Goal: Transaction & Acquisition: Purchase product/service

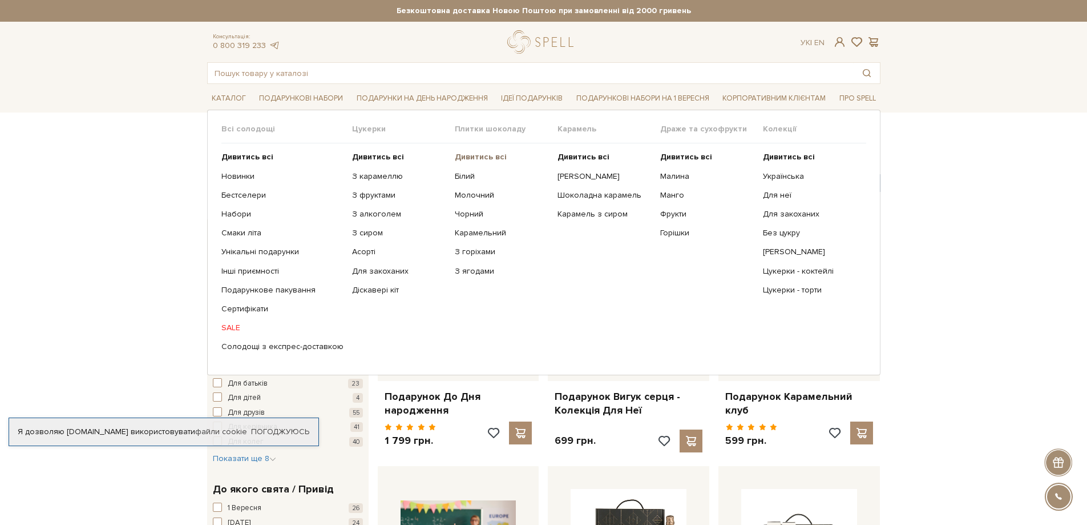
click at [481, 158] on b "Дивитись всі" at bounding box center [481, 157] width 52 height 10
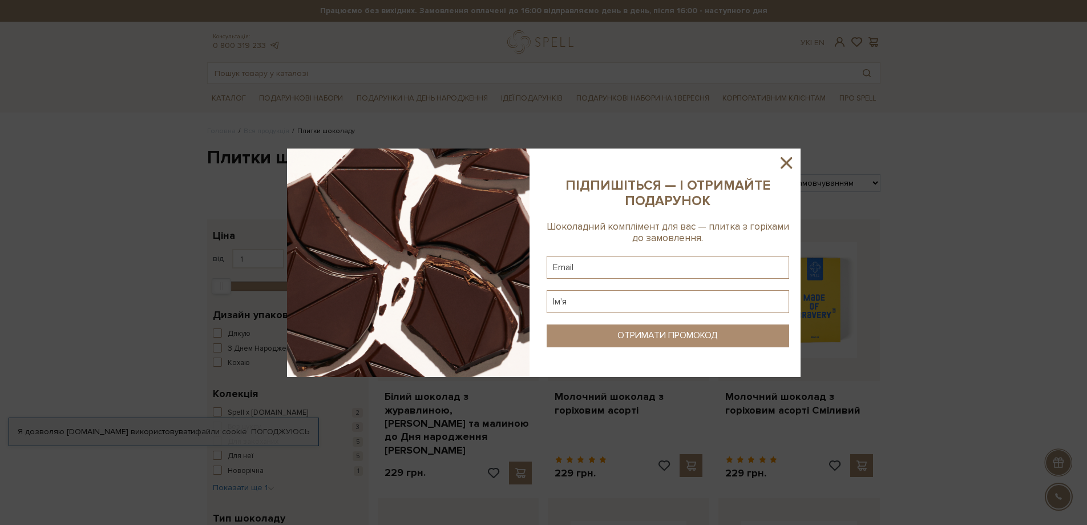
click at [786, 162] on icon at bounding box center [786, 162] width 11 height 11
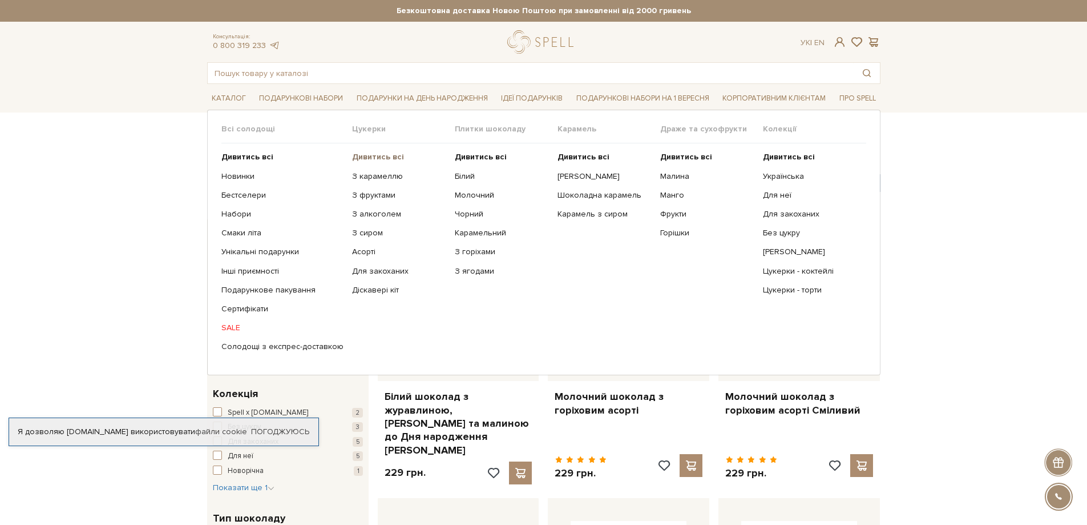
click at [371, 156] on b "Дивитись всі" at bounding box center [378, 157] width 52 height 10
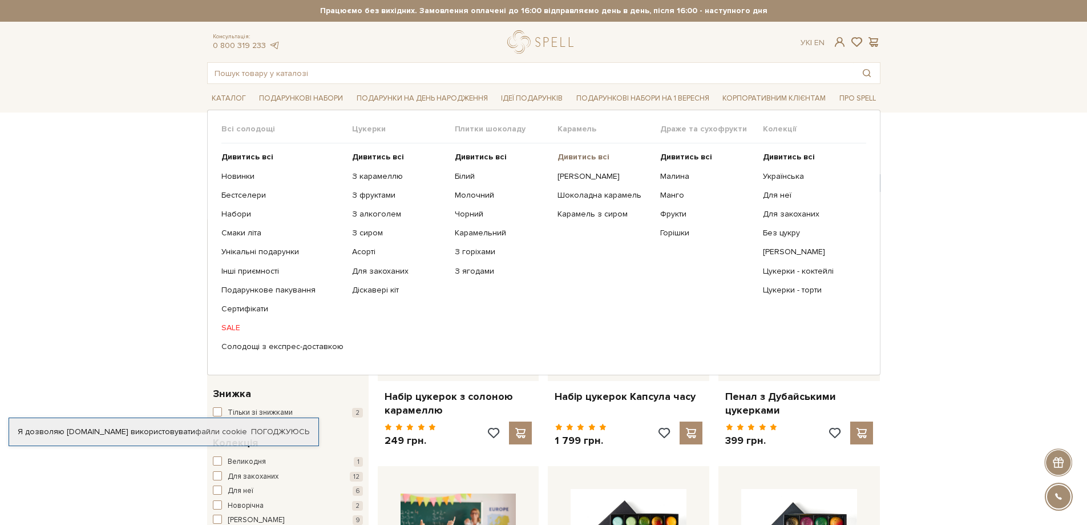
click at [574, 157] on b "Дивитись всі" at bounding box center [584, 157] width 52 height 10
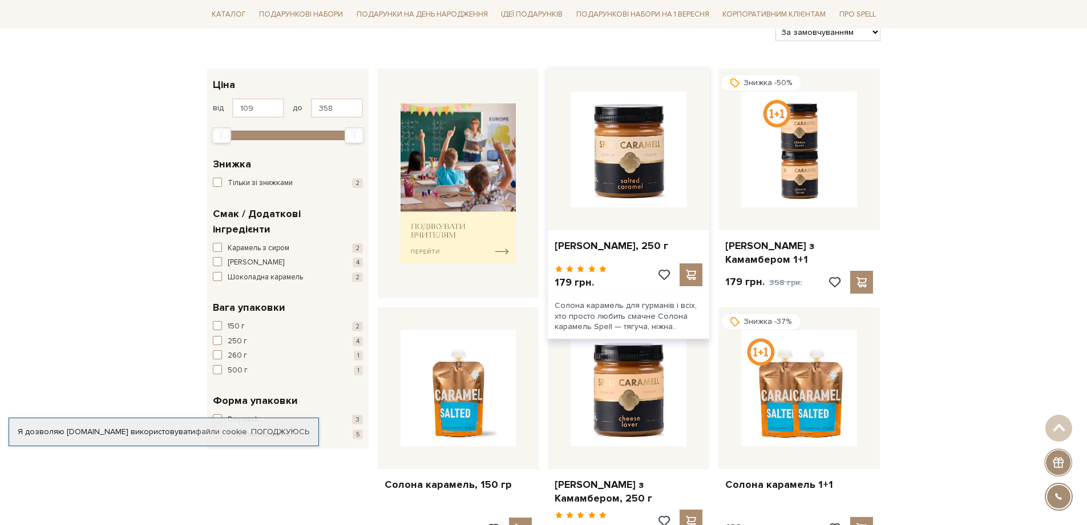
scroll to position [171, 0]
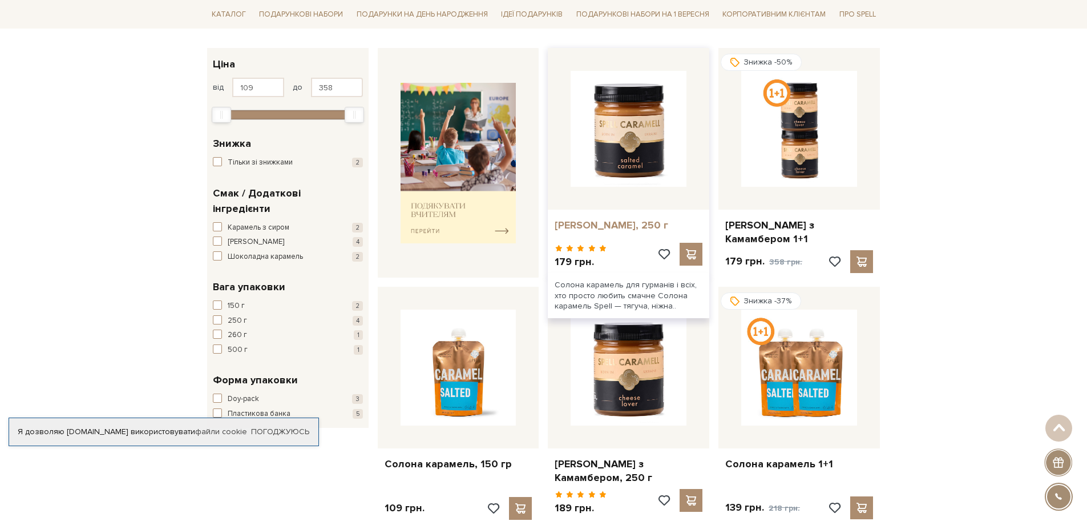
click at [630, 224] on link "[PERSON_NAME], 250 г" at bounding box center [629, 225] width 148 height 13
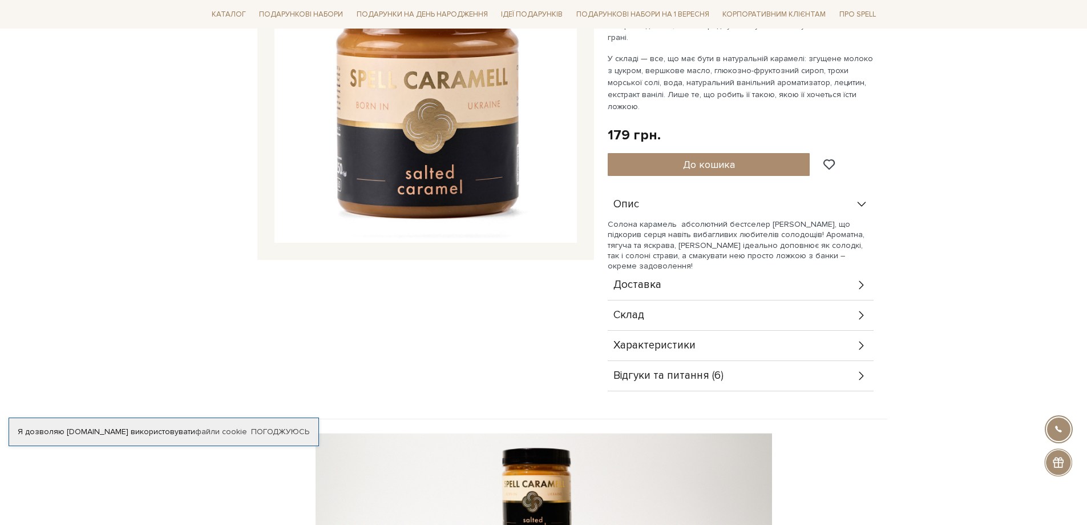
scroll to position [228, 0]
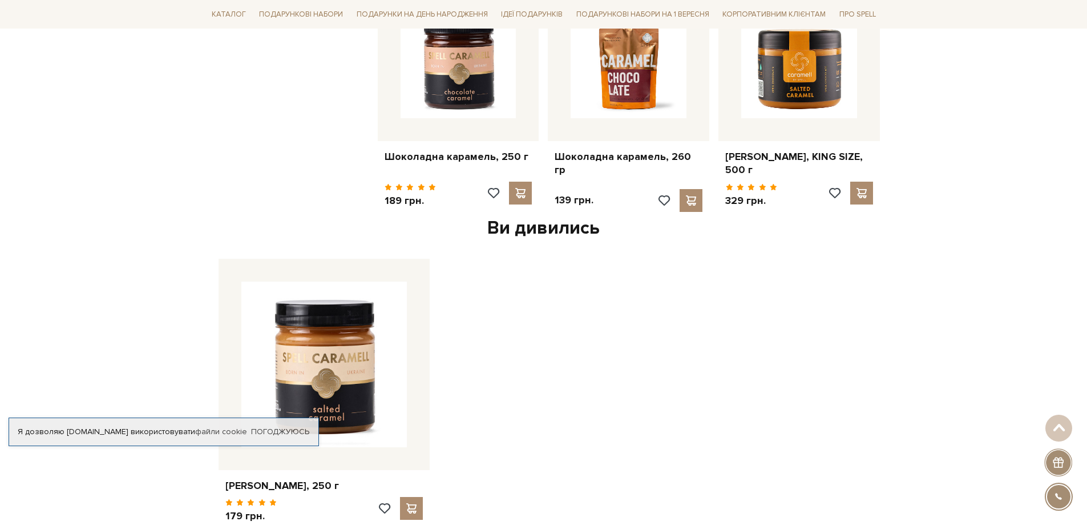
scroll to position [685, 0]
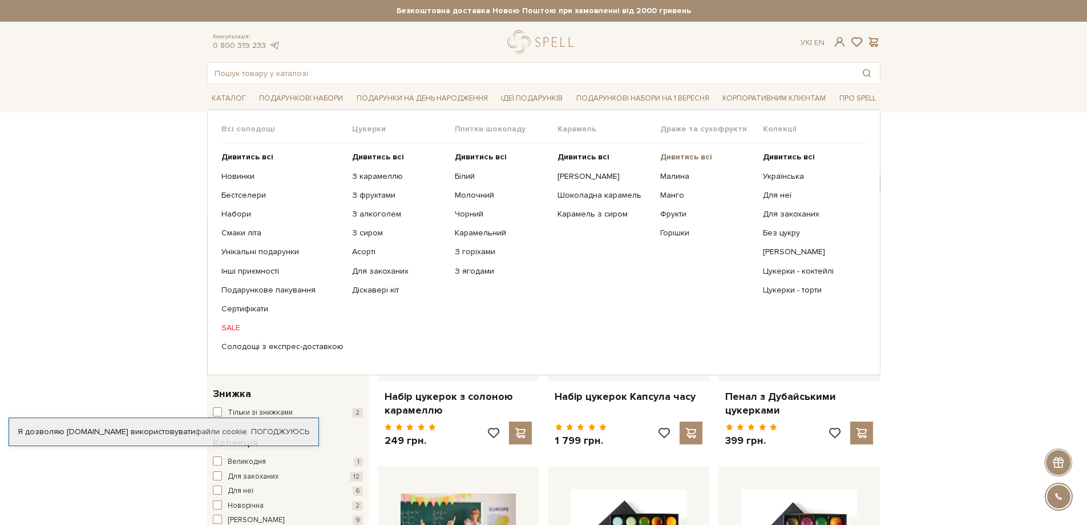
click at [689, 155] on b "Дивитись всі" at bounding box center [686, 157] width 52 height 10
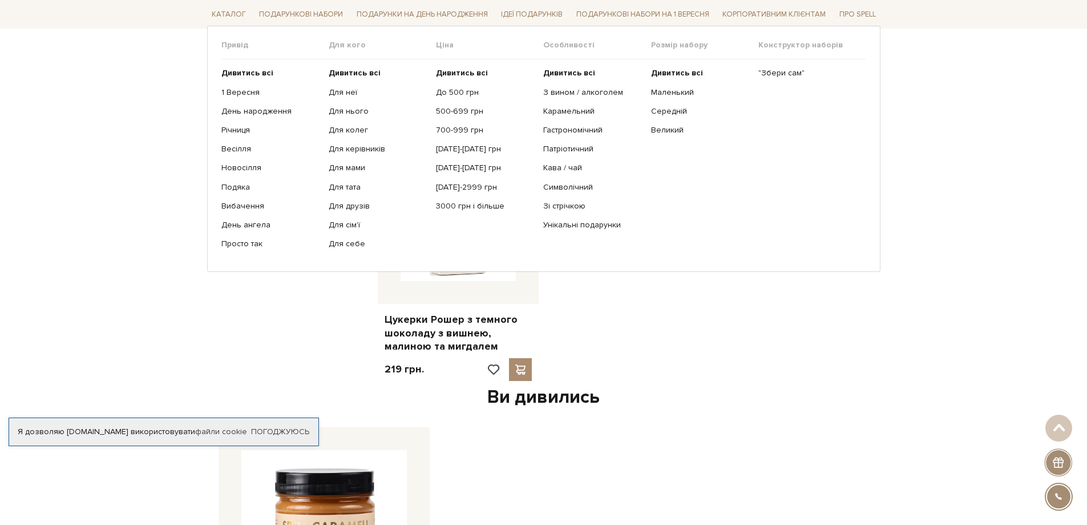
scroll to position [1142, 0]
